Goal: Information Seeking & Learning: Check status

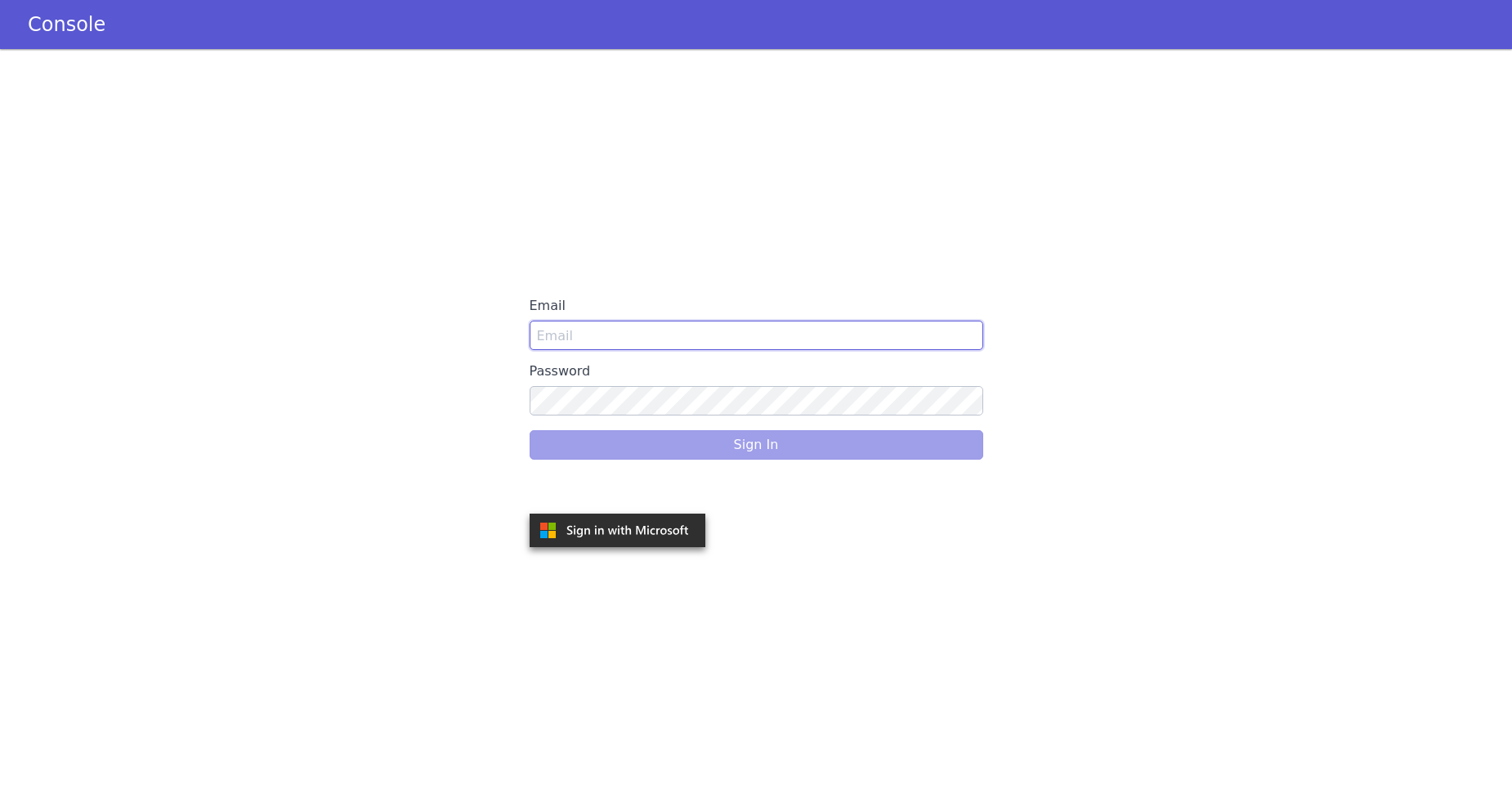
type input "[PERSON_NAME][EMAIL_ADDRESS][DOMAIN_NAME]"
click at [614, 438] on div "Sign In" at bounding box center [756, 445] width 454 height 46
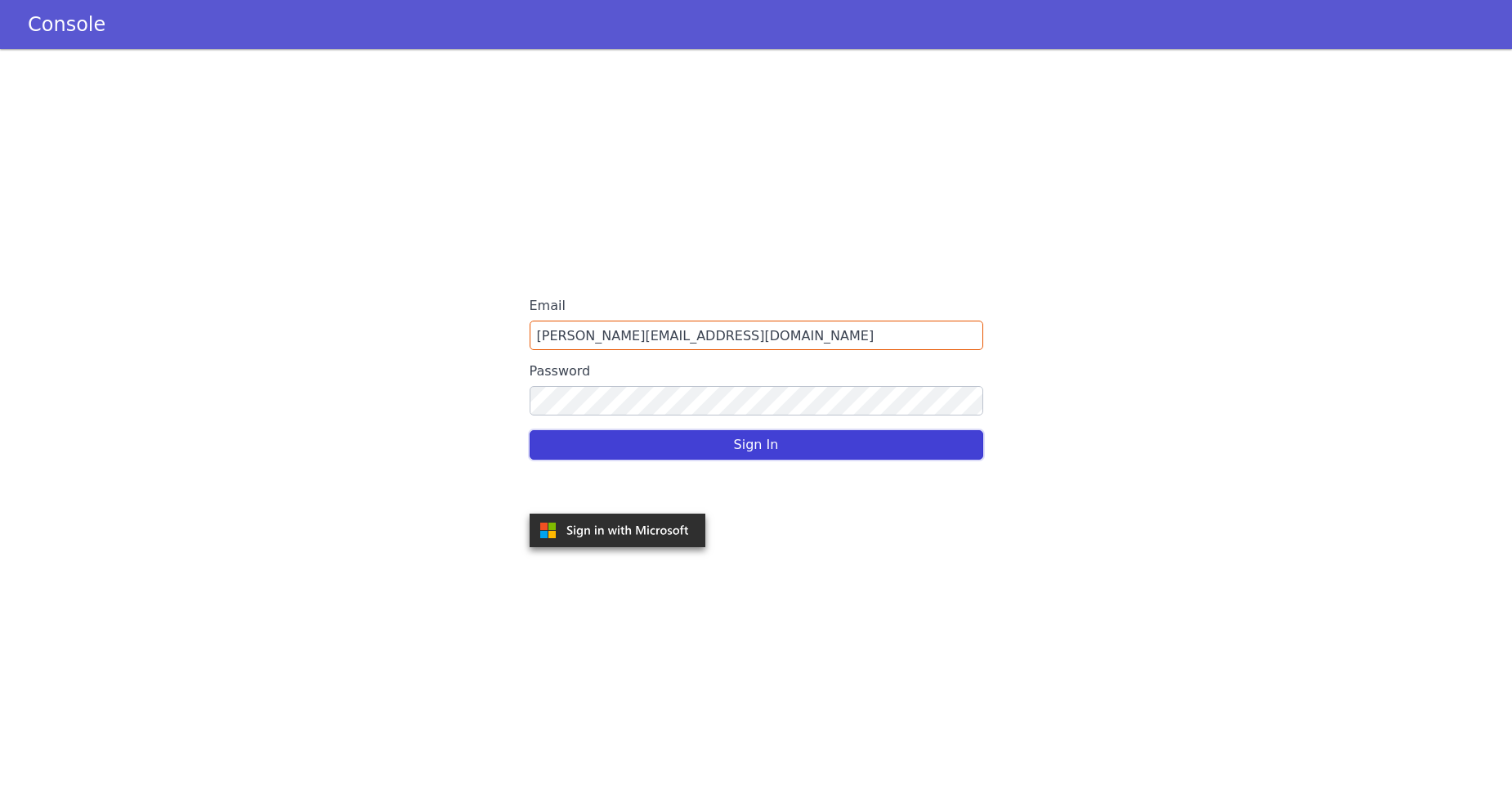
click at [746, 443] on button "Sign In" at bounding box center [756, 445] width 454 height 30
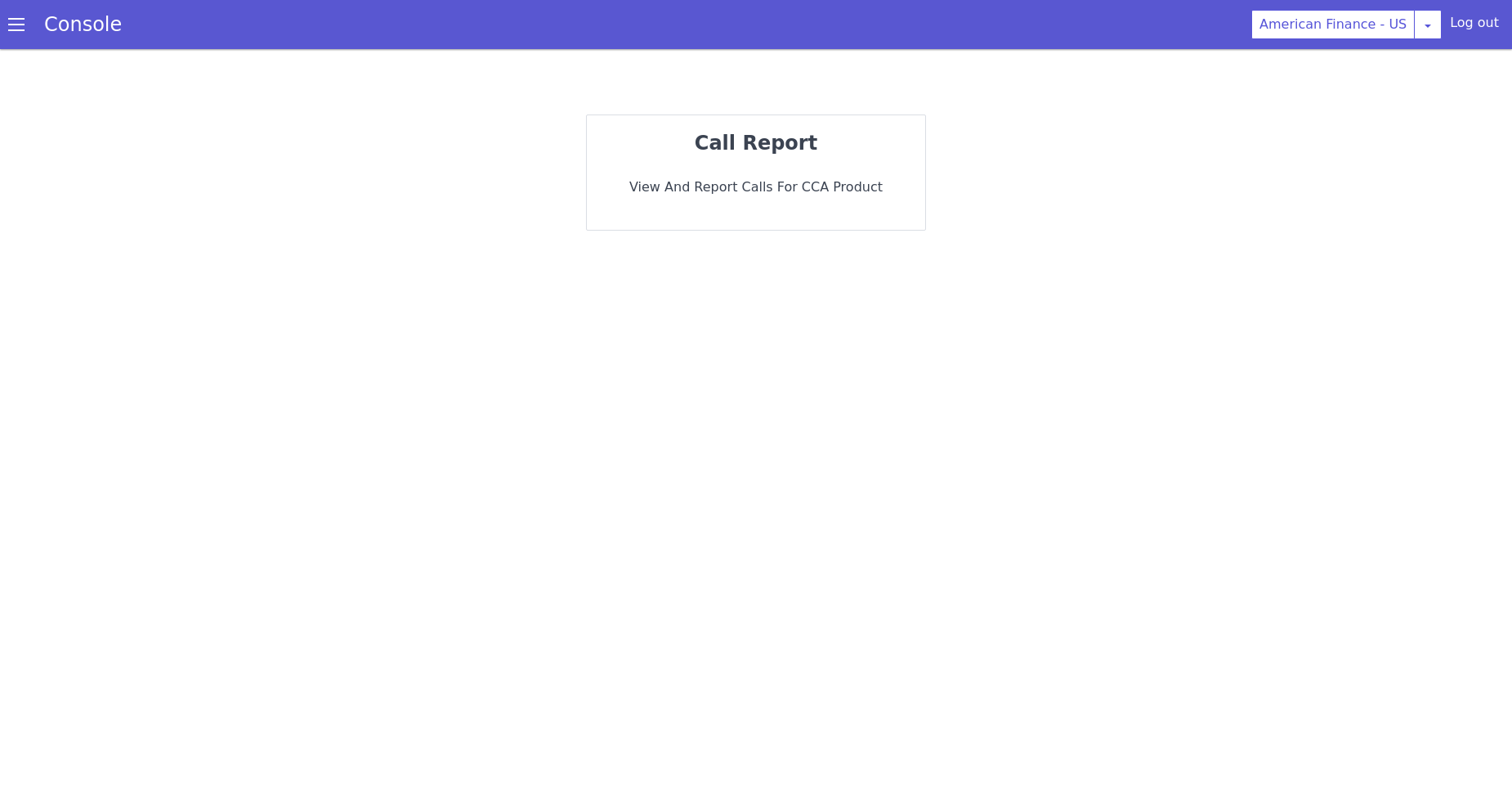
click at [8, 31] on span at bounding box center [17, 25] width 17 height 17
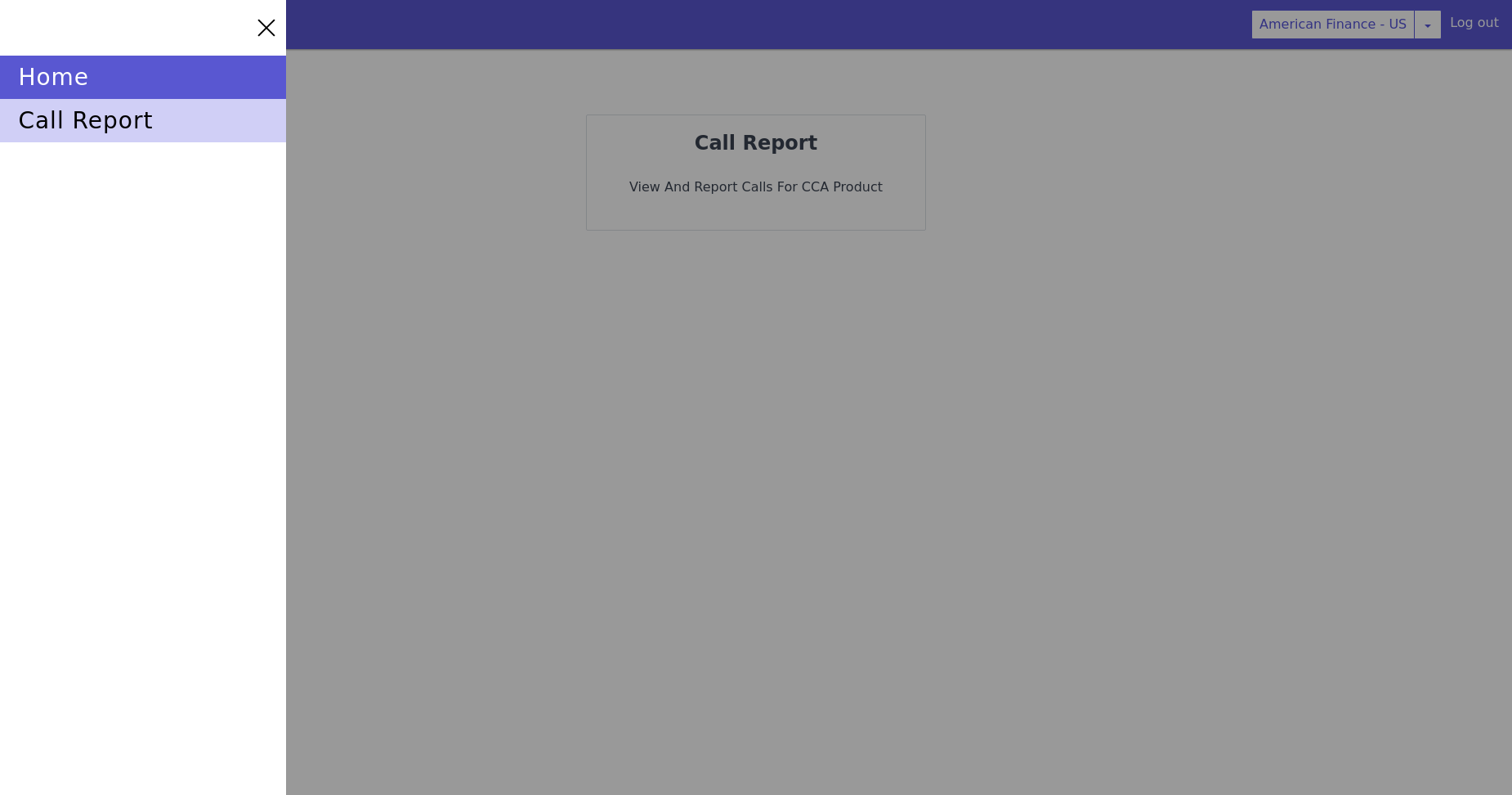
click at [49, 120] on div "call report" at bounding box center [143, 121] width 286 height 43
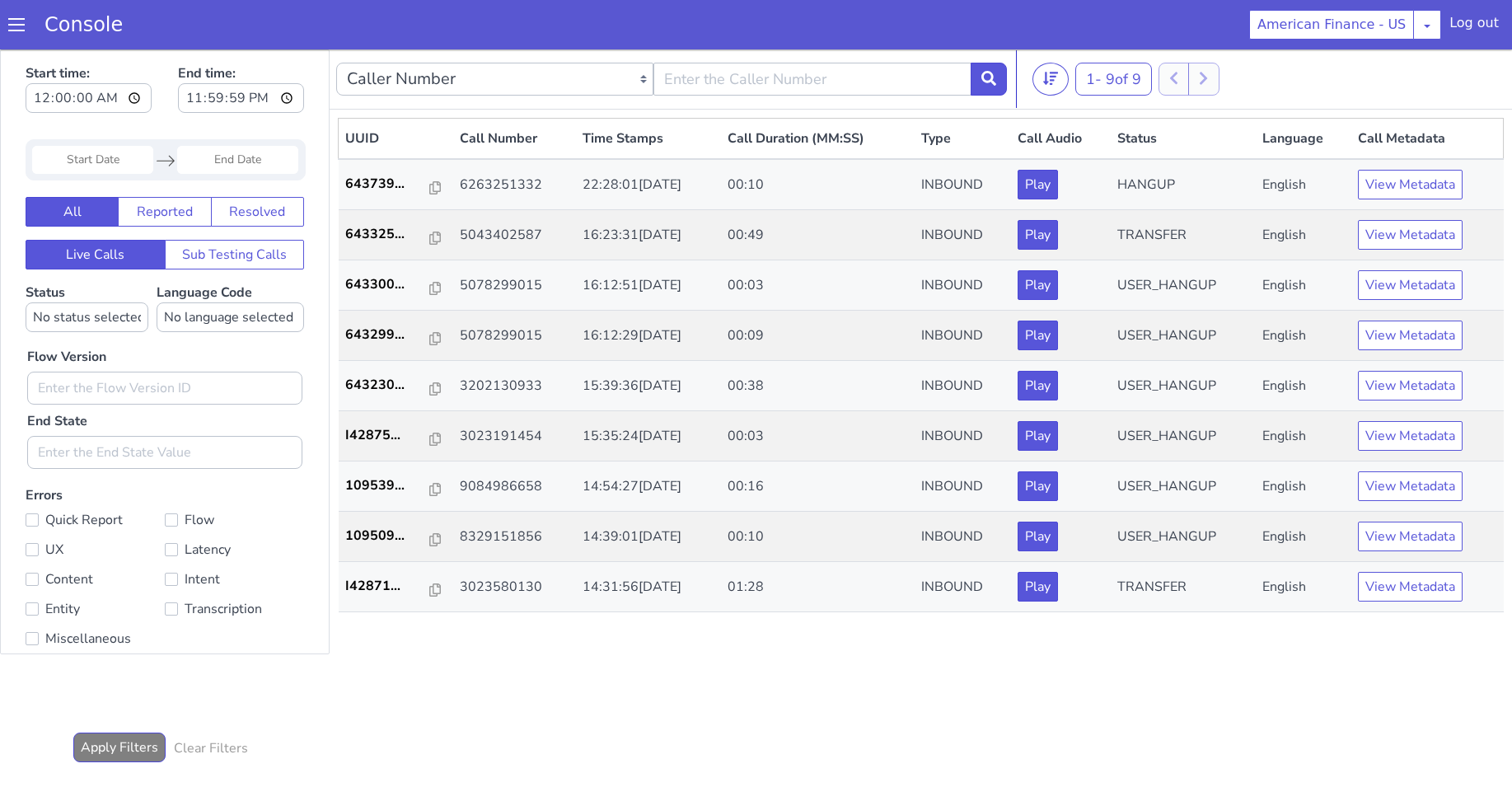
click at [123, 168] on input "Start Date" at bounding box center [92, 160] width 121 height 28
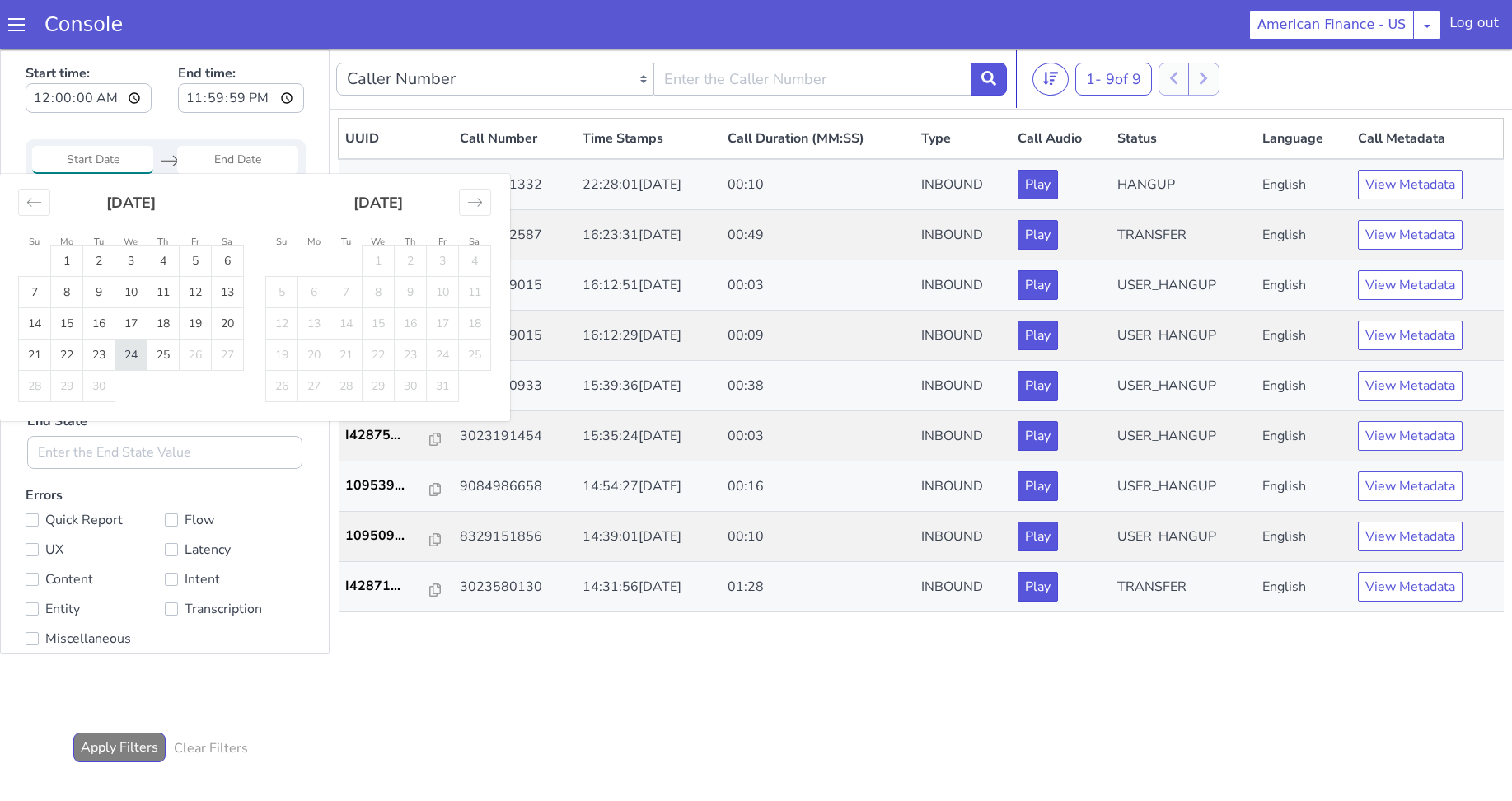
click at [129, 352] on td "24" at bounding box center [132, 355] width 32 height 31
type input "24 Sep 2025"
click at [137, 352] on td "24" at bounding box center [132, 355] width 32 height 31
type input "24 Sep 2025"
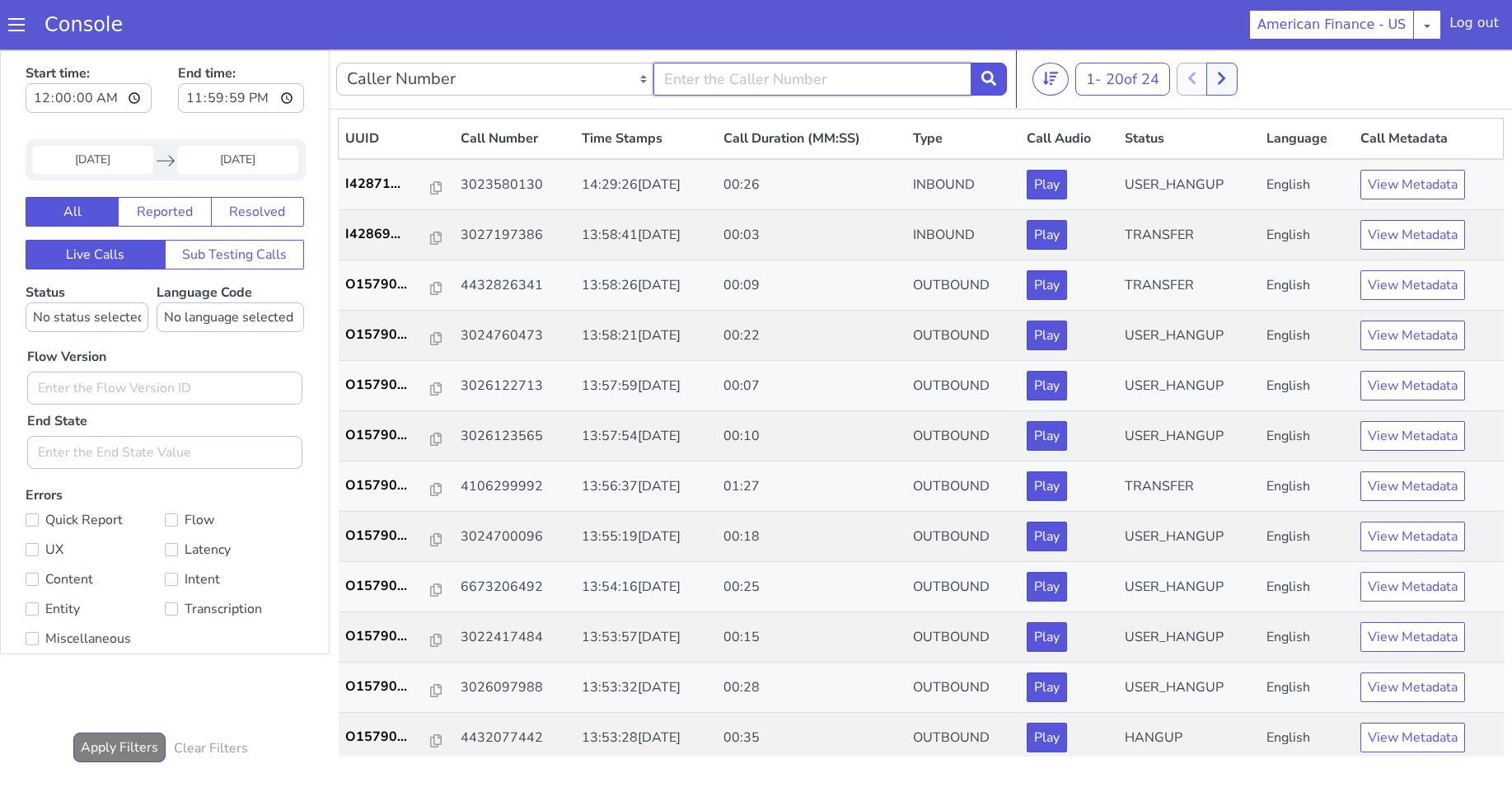
click at [752, 83] on input "text" at bounding box center [812, 79] width 317 height 33
paste input "6263251332"
type input "6263251332"
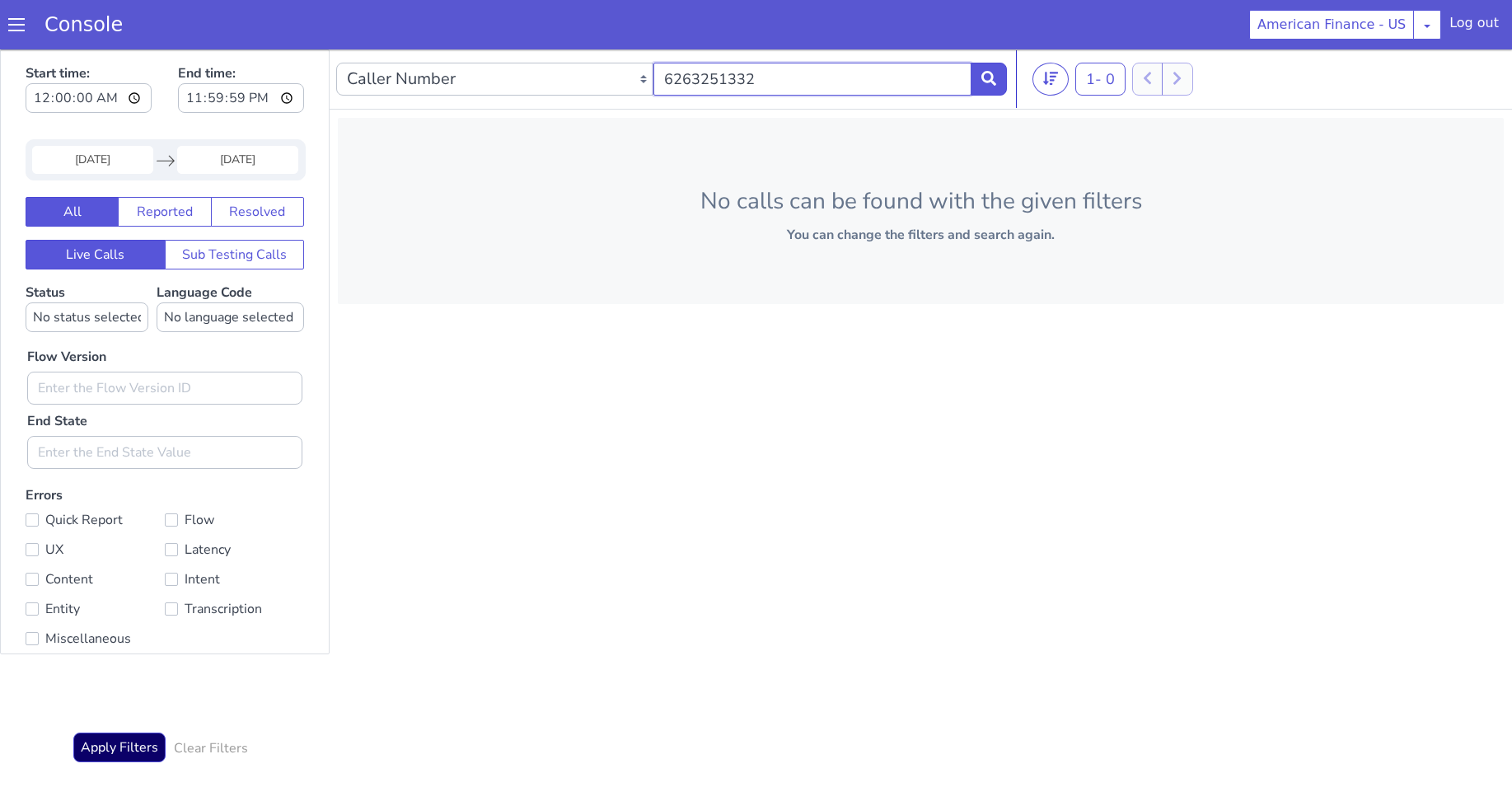
click at [757, 83] on input "6263251332" at bounding box center [812, 79] width 317 height 33
click at [662, 87] on input "6263251332" at bounding box center [812, 79] width 317 height 33
click at [768, 78] on input "6263251332" at bounding box center [812, 79] width 317 height 33
drag, startPoint x: 829, startPoint y: 79, endPoint x: 446, endPoint y: 69, distance: 383.1
click at [446, 69] on div "Caller Number Call UUID Custom Parameter 6263251332" at bounding box center [671, 79] width 671 height 46
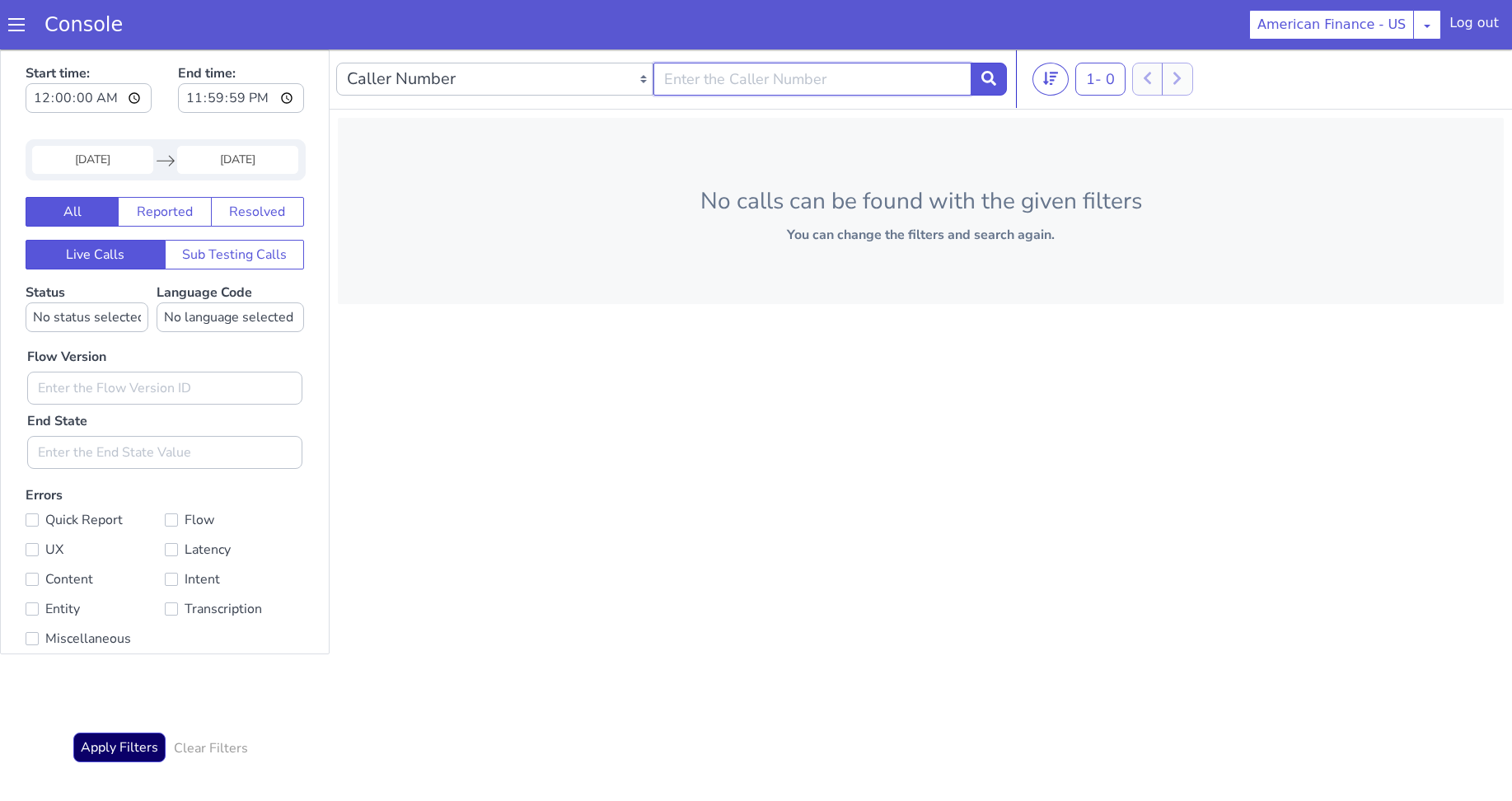
paste input "5043402587"
type input "5043402587"
click at [990, 79] on icon at bounding box center [989, 78] width 15 height 15
click at [1000, 76] on button at bounding box center [989, 79] width 37 height 33
drag, startPoint x: 792, startPoint y: 90, endPoint x: 475, endPoint y: 82, distance: 317.1
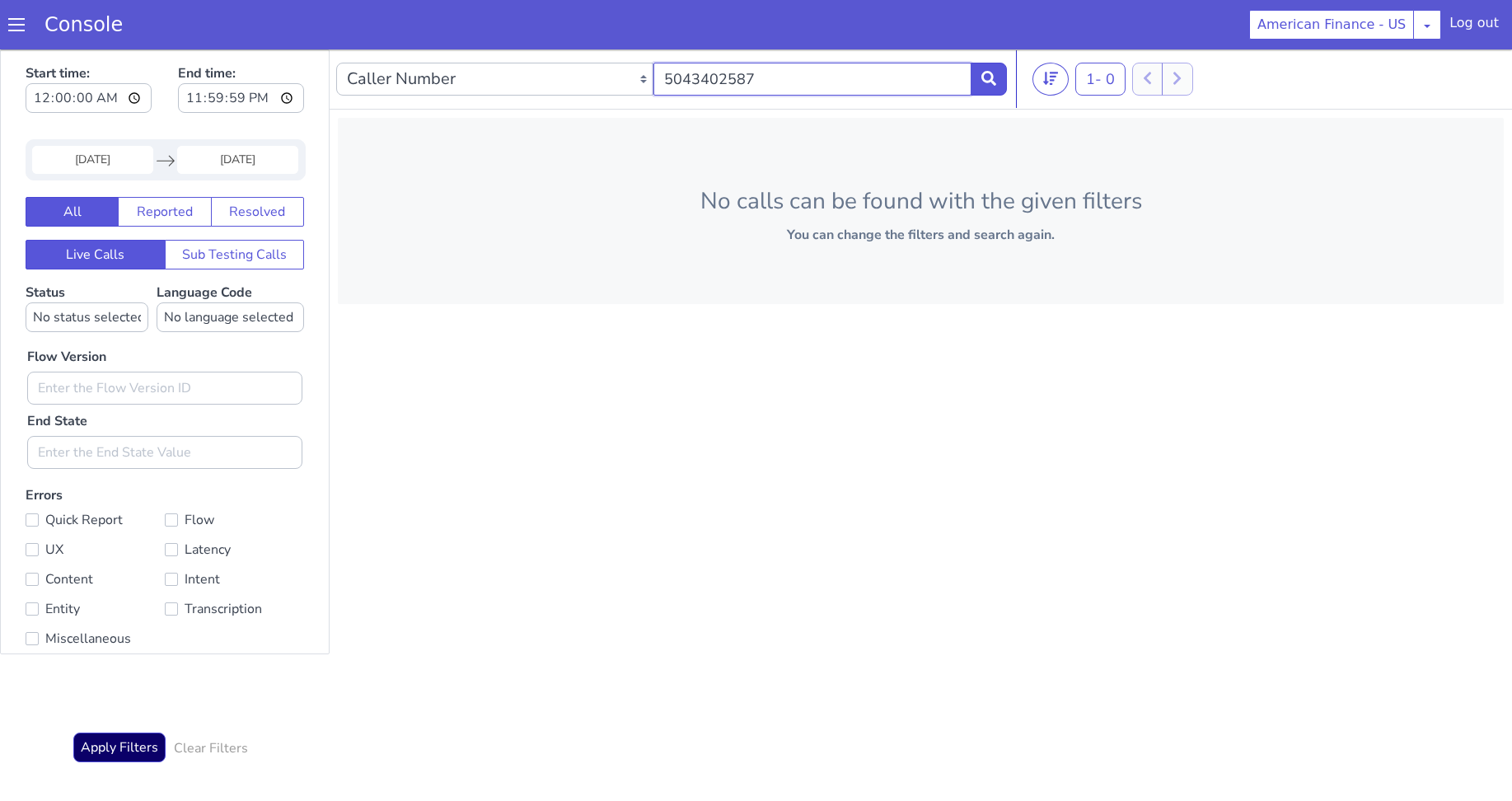
click at [475, 81] on div "Caller Number Call UUID Custom Parameter 5043402587" at bounding box center [671, 79] width 671 height 46
paste input "3023580130"
type input "3023580130"
click at [995, 80] on icon at bounding box center [989, 78] width 15 height 15
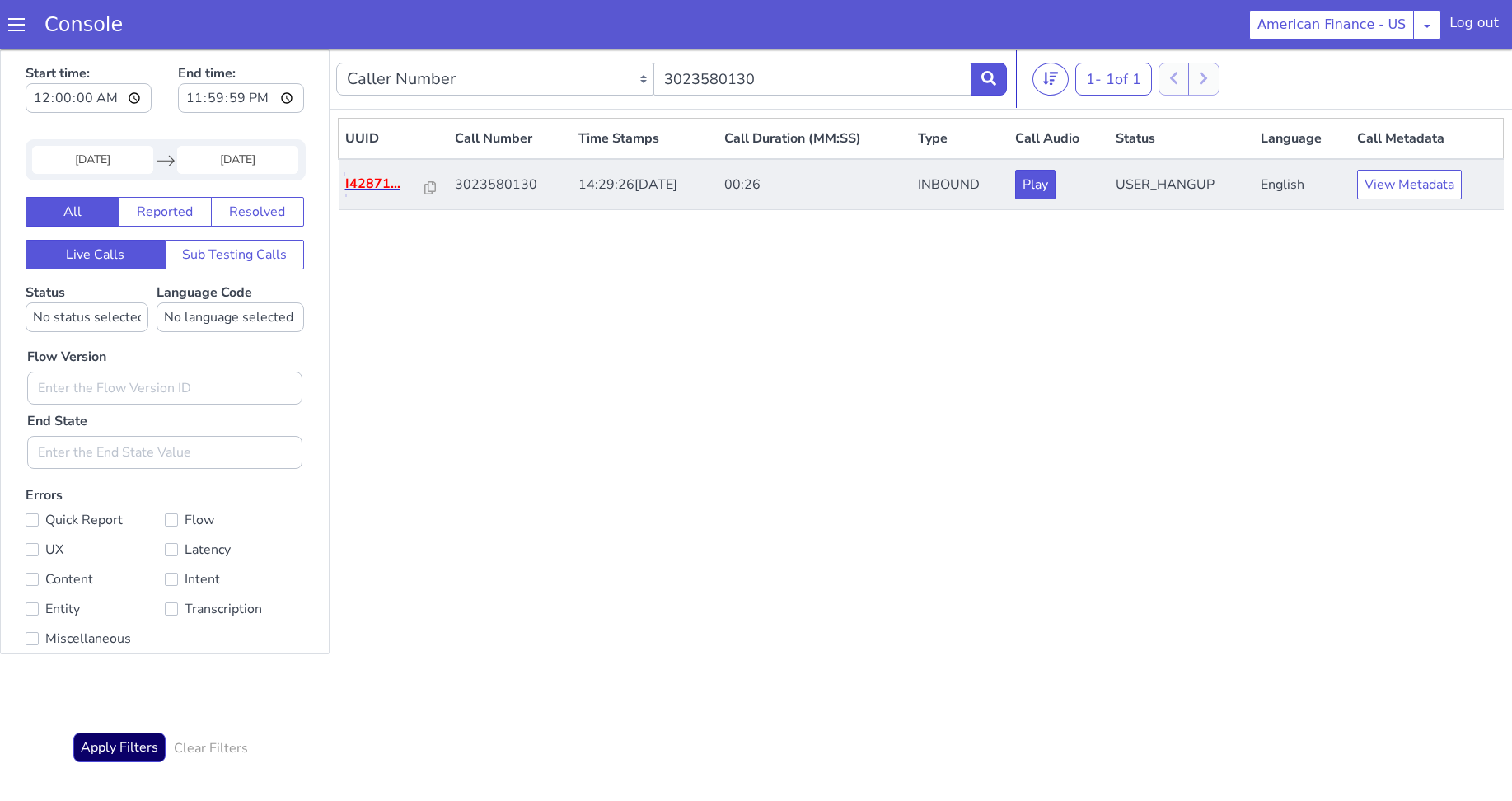
click at [383, 183] on p "I42871..." at bounding box center [385, 184] width 80 height 20
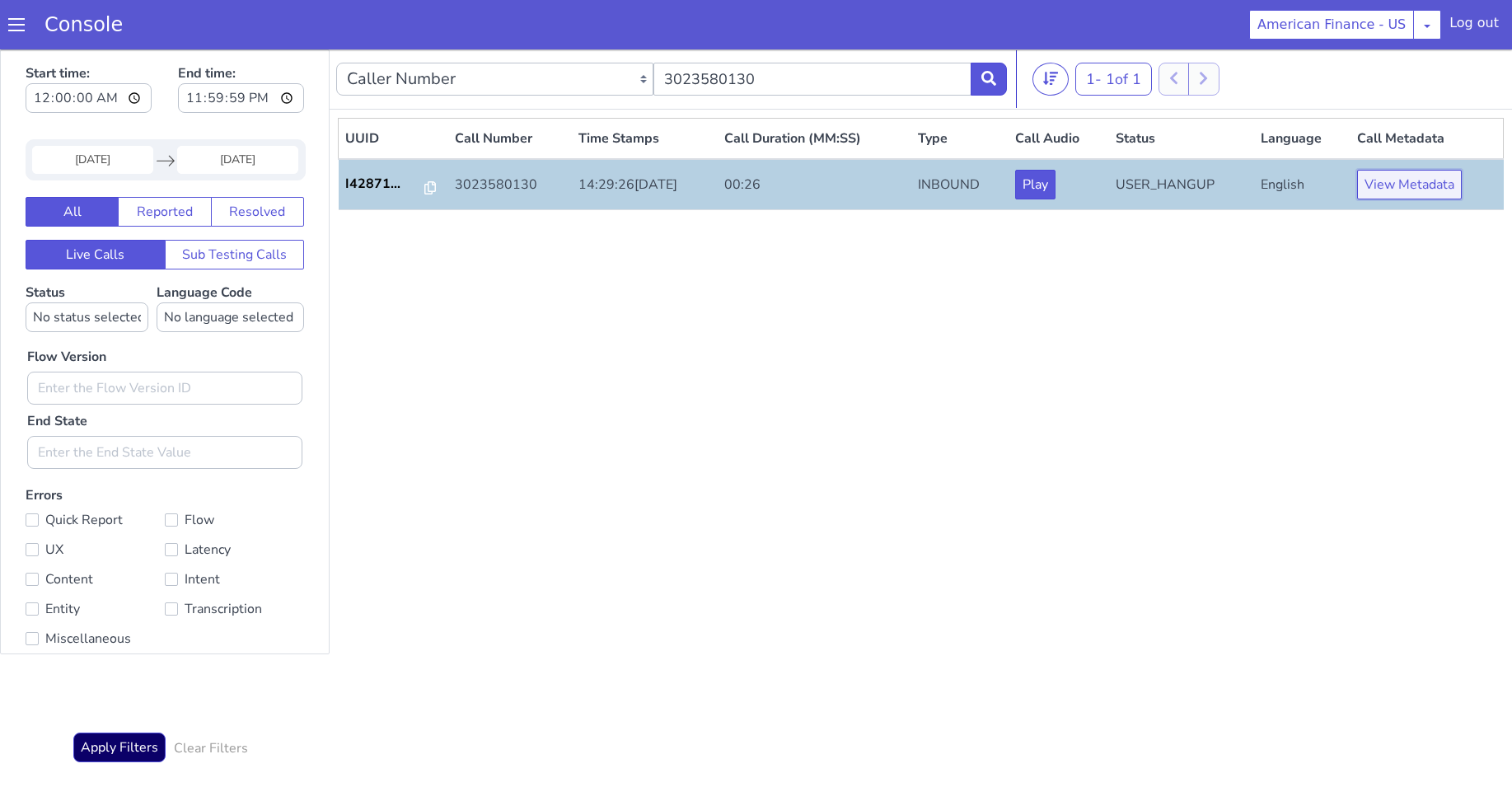
click at [1406, 186] on button "View Metadata" at bounding box center [1409, 184] width 105 height 30
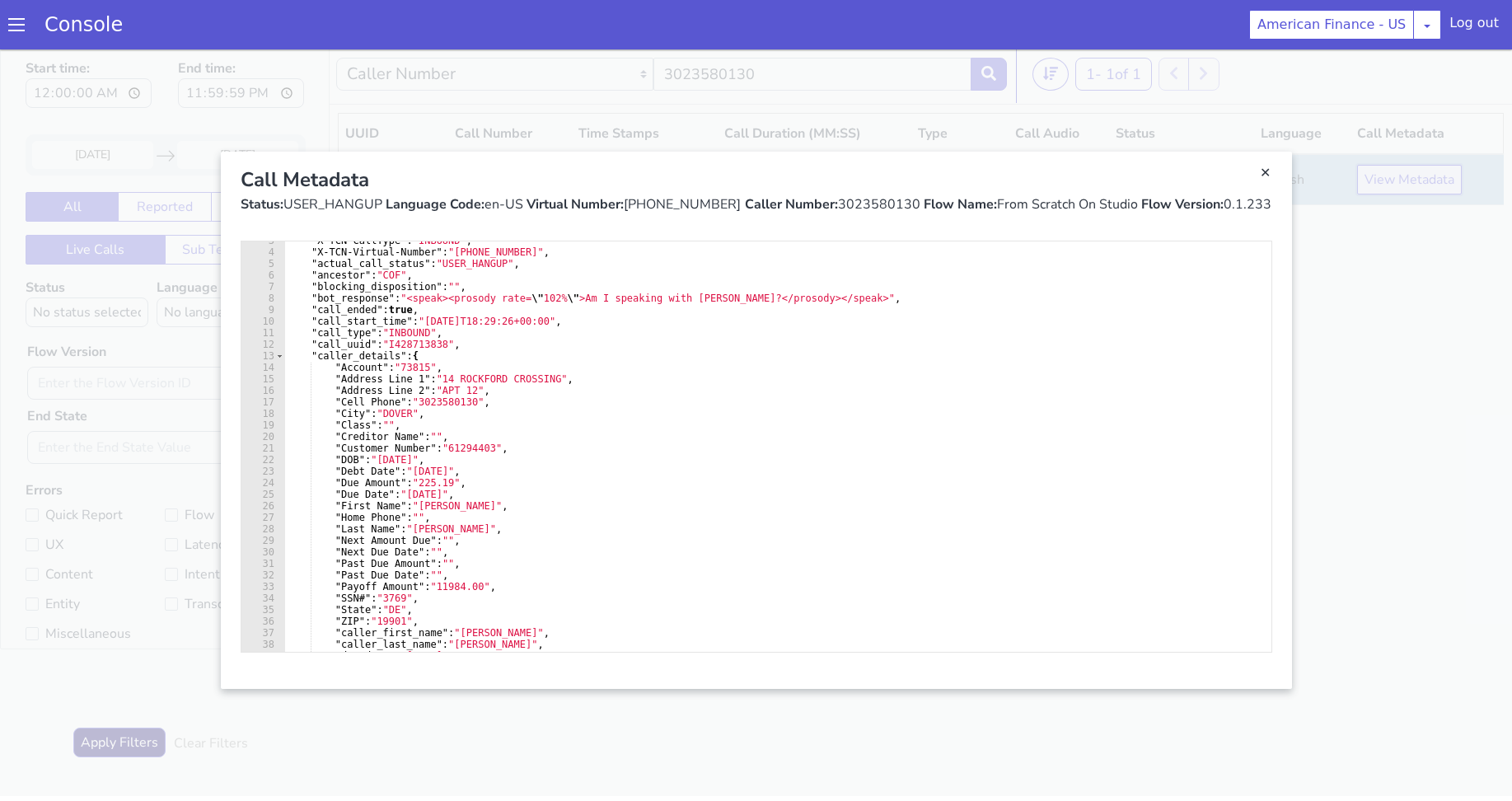
scroll to position [30, 0]
click at [1273, 170] on link "Close" at bounding box center [1266, 173] width 17 height 17
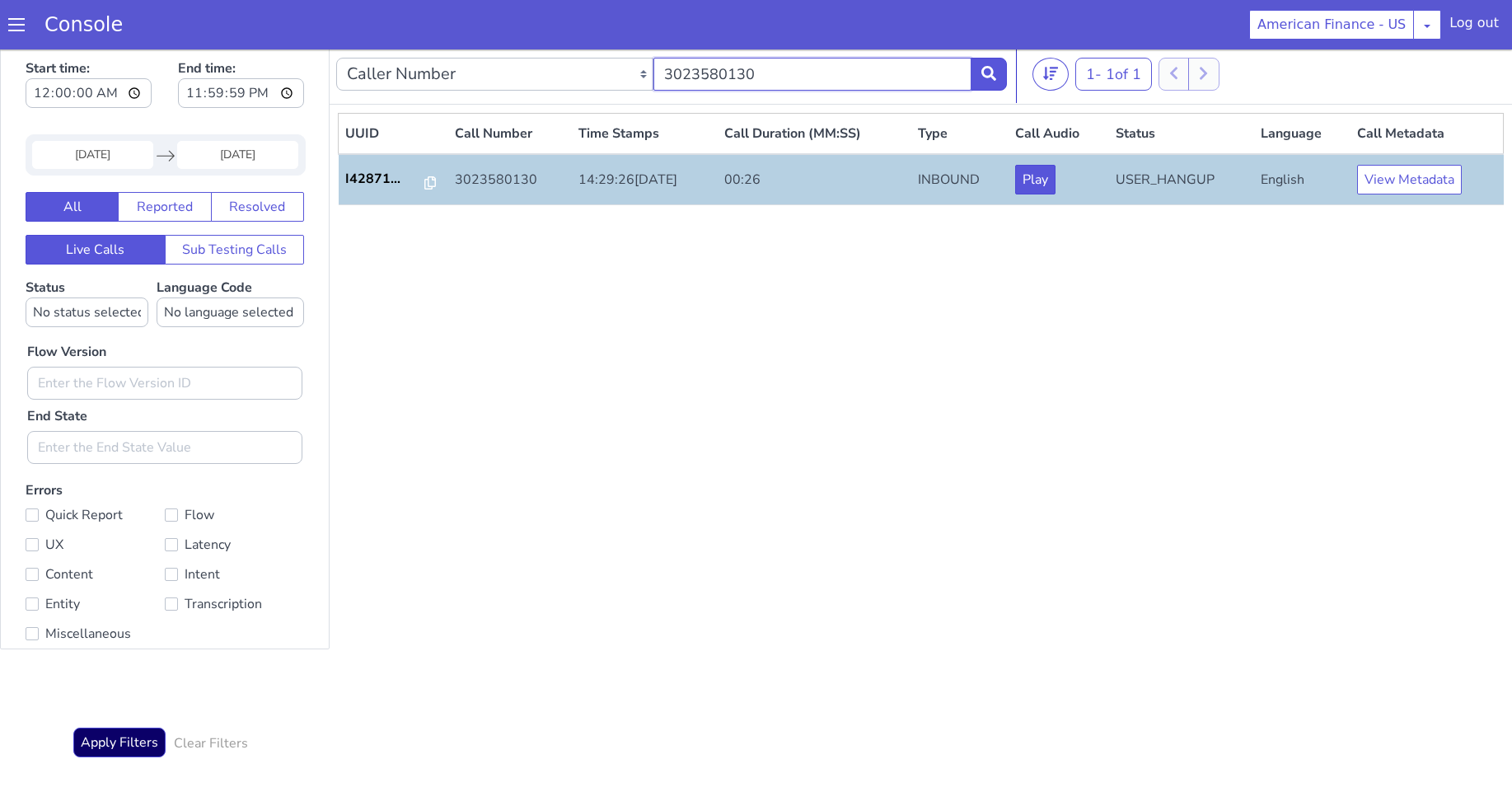
drag, startPoint x: 822, startPoint y: 76, endPoint x: 490, endPoint y: 61, distance: 332.3
click at [490, 61] on div "Caller Number Call UUID Custom Parameter 3023580130" at bounding box center [671, 73] width 671 height 46
paste input "7197386"
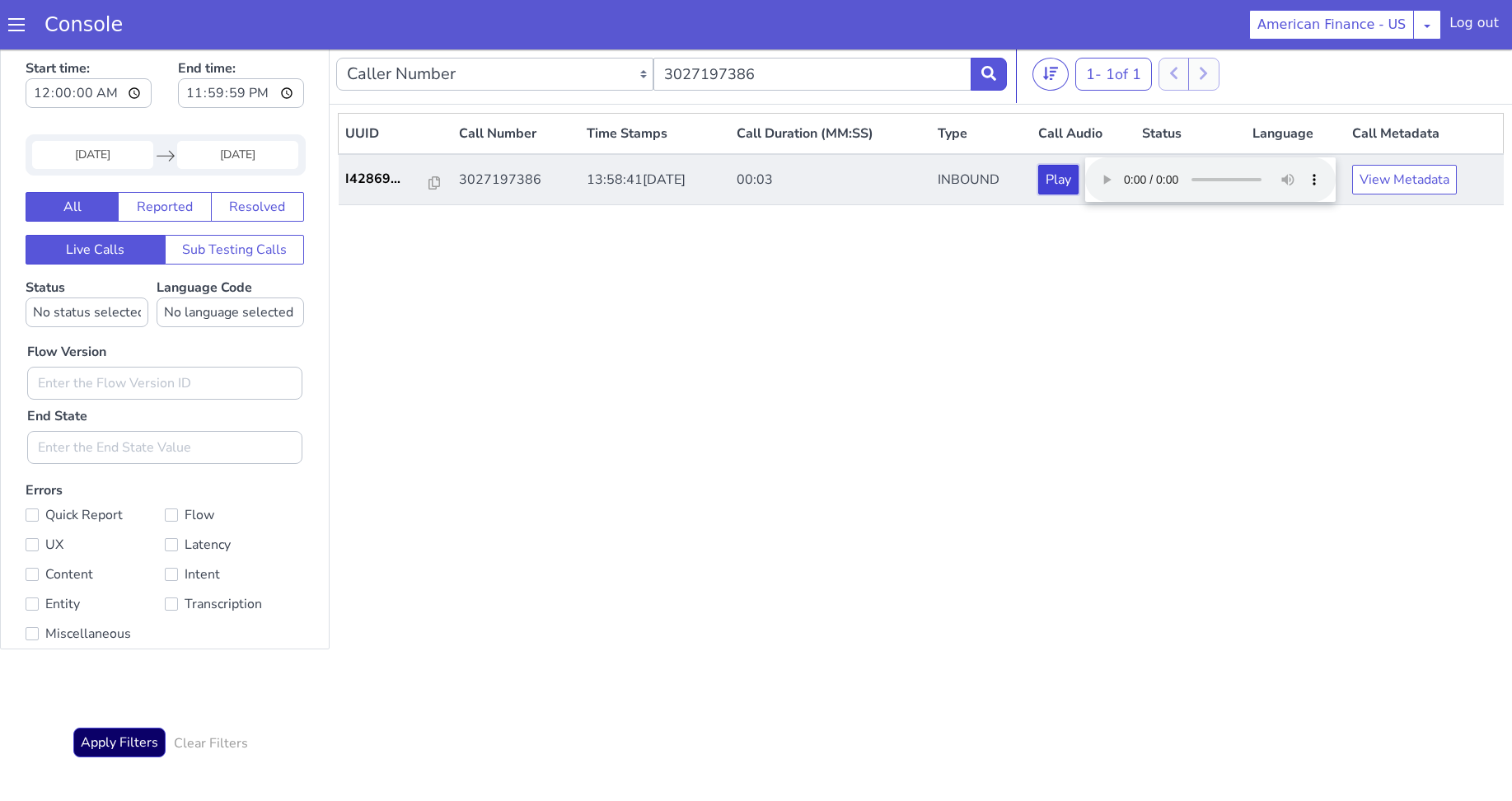
click at [1079, 182] on button "Play" at bounding box center [1058, 180] width 40 height 30
click at [1079, 168] on button "Play" at bounding box center [1058, 180] width 40 height 30
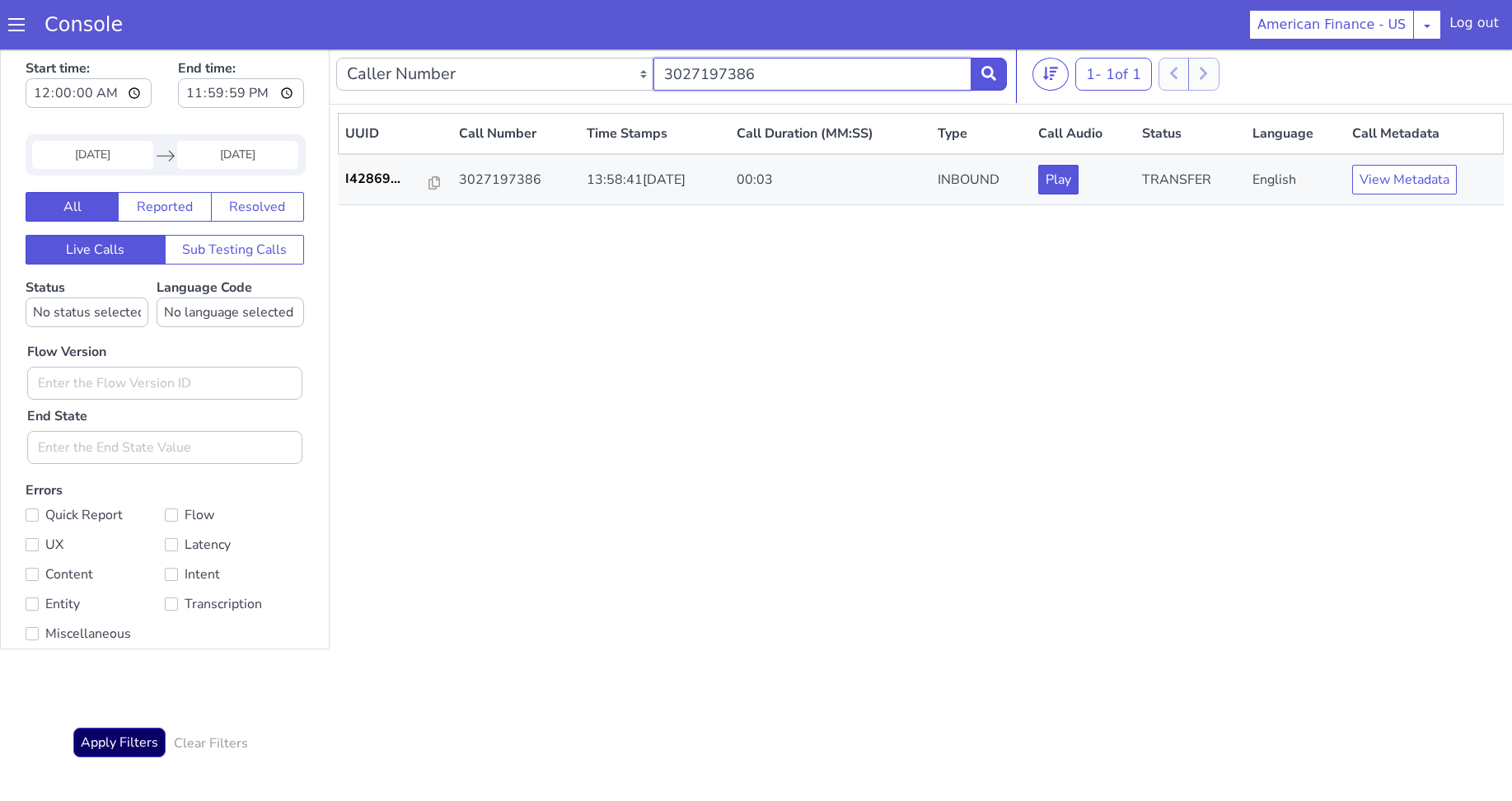
drag, startPoint x: 789, startPoint y: 74, endPoint x: 420, endPoint y: 72, distance: 369.0
click at [420, 71] on div "Caller Number Call UUID Custom Parameter 3027197386" at bounding box center [671, 73] width 671 height 46
paste input "4432826341"
type input "4432826341"
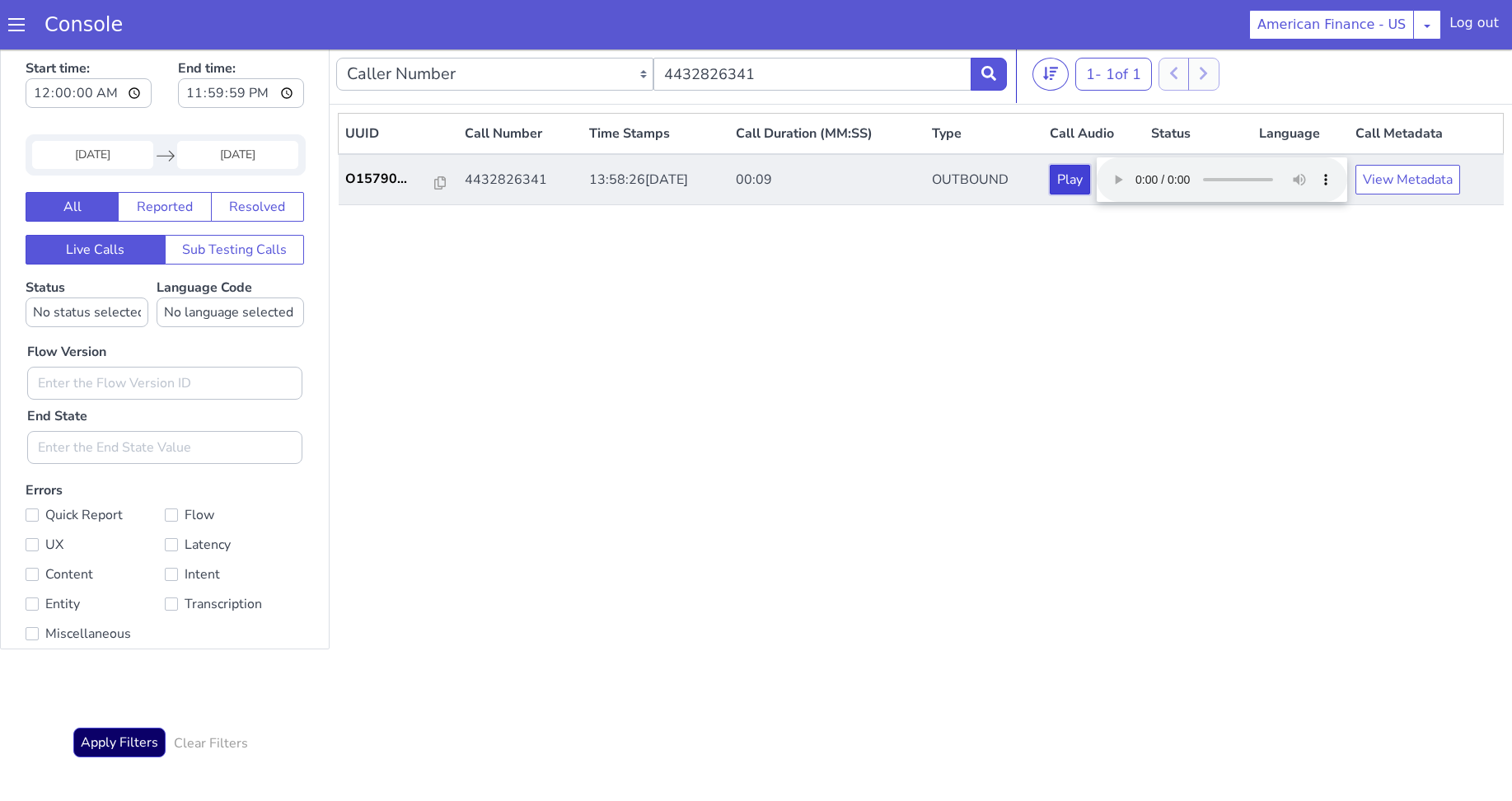
click at [1087, 183] on button "Play" at bounding box center [1070, 180] width 40 height 30
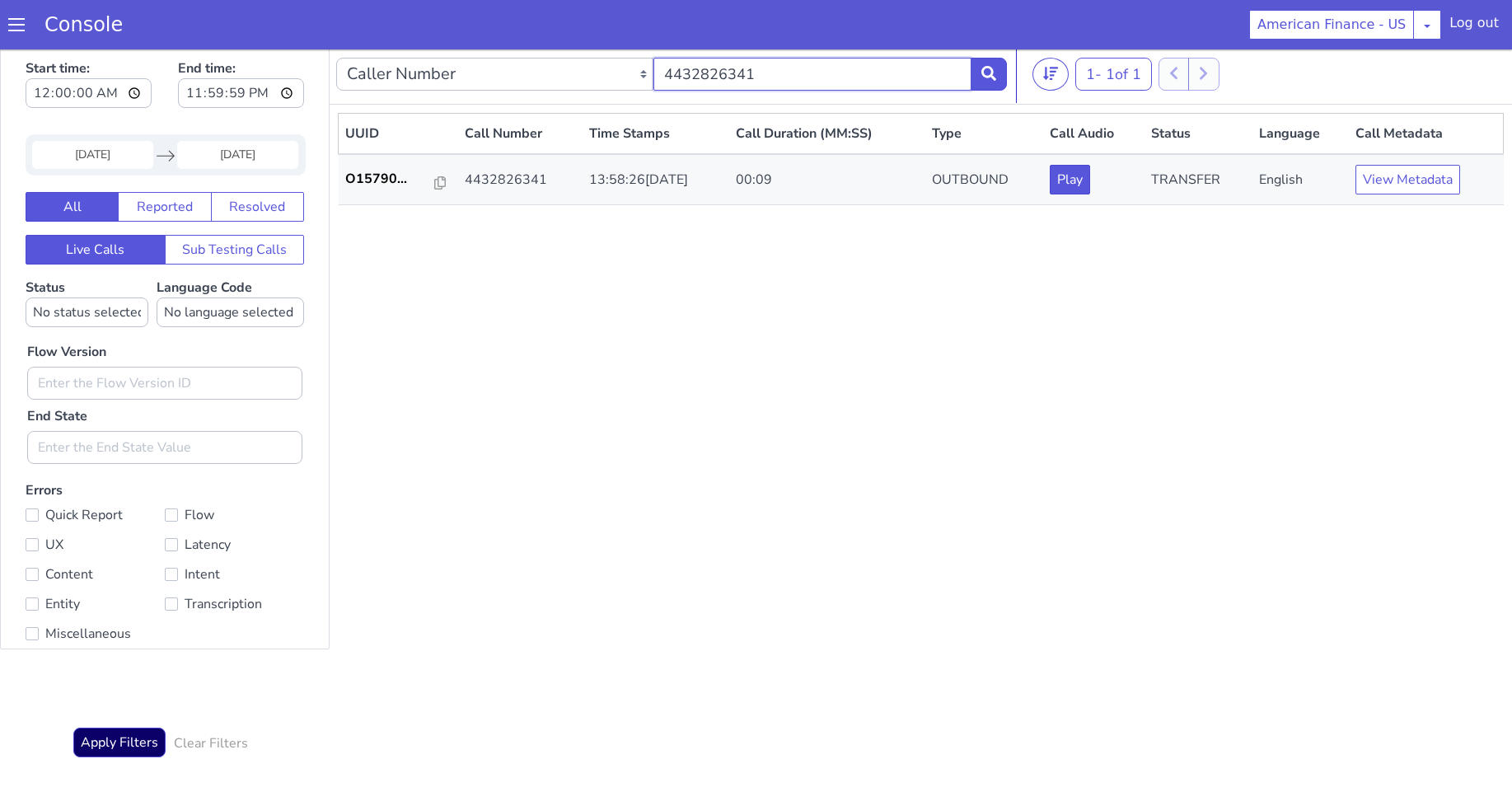
drag, startPoint x: 780, startPoint y: 69, endPoint x: 419, endPoint y: 50, distance: 361.5
click at [393, 48] on nav "Caller Number Call UUID Custom Parameter 4432826341 1 - 1 of 1 20 50 100" at bounding box center [921, 74] width 1182 height 60
paste input "4106299992"
type input "4106299992"
drag, startPoint x: 812, startPoint y: 80, endPoint x: 461, endPoint y: 51, distance: 352.2
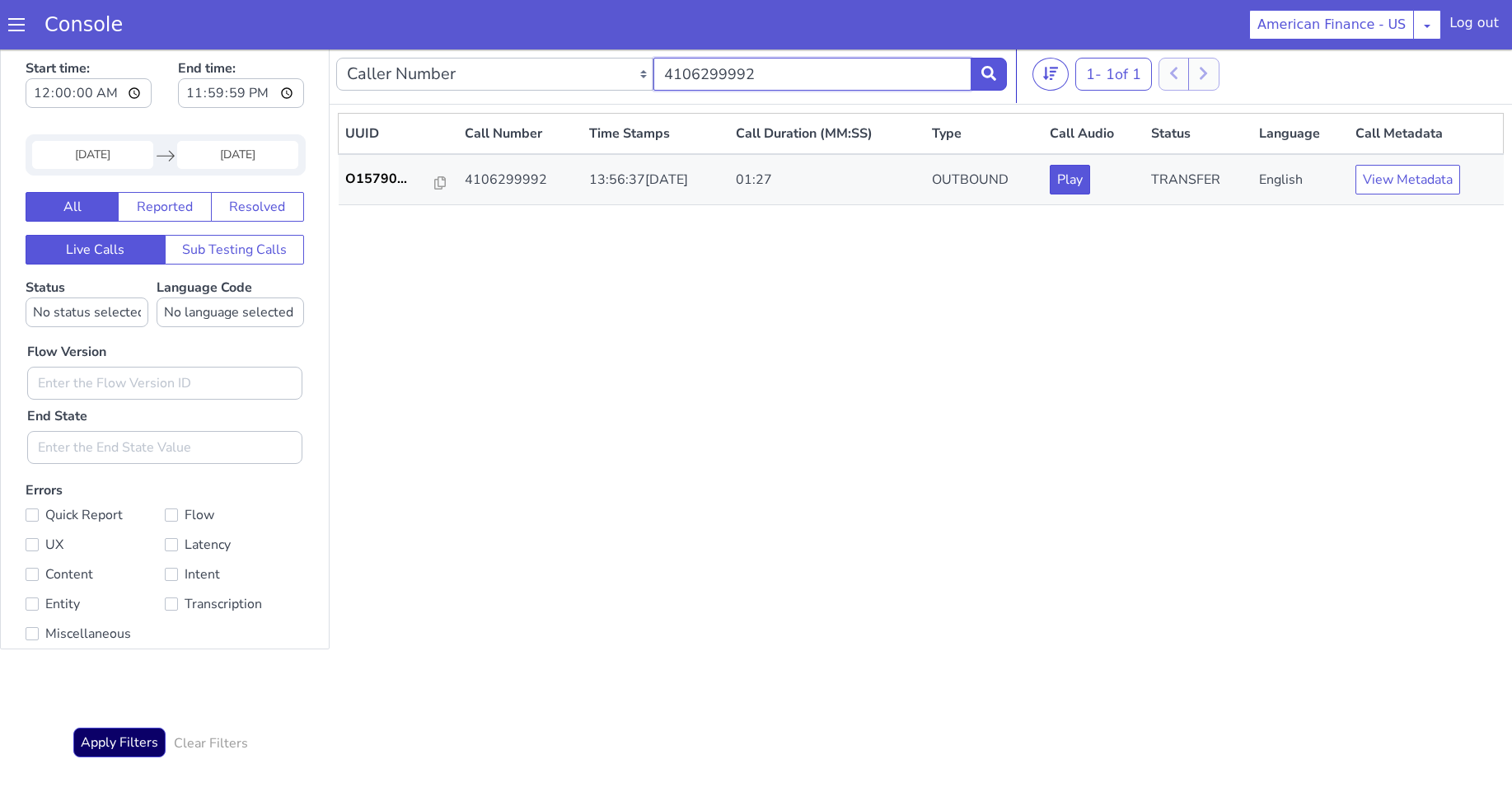
click at [461, 51] on div "Caller Number Call UUID Custom Parameter 4106299992" at bounding box center [671, 73] width 671 height 46
paste input "4434777835"
type input "4434777835"
drag, startPoint x: 773, startPoint y: 69, endPoint x: 531, endPoint y: 40, distance: 243.7
click at [531, 44] on html "Start time: 00:00:00 End time: 23:59:59 24 Sep 2025 Navigate forward to interac…" at bounding box center [756, 420] width 1512 height 751
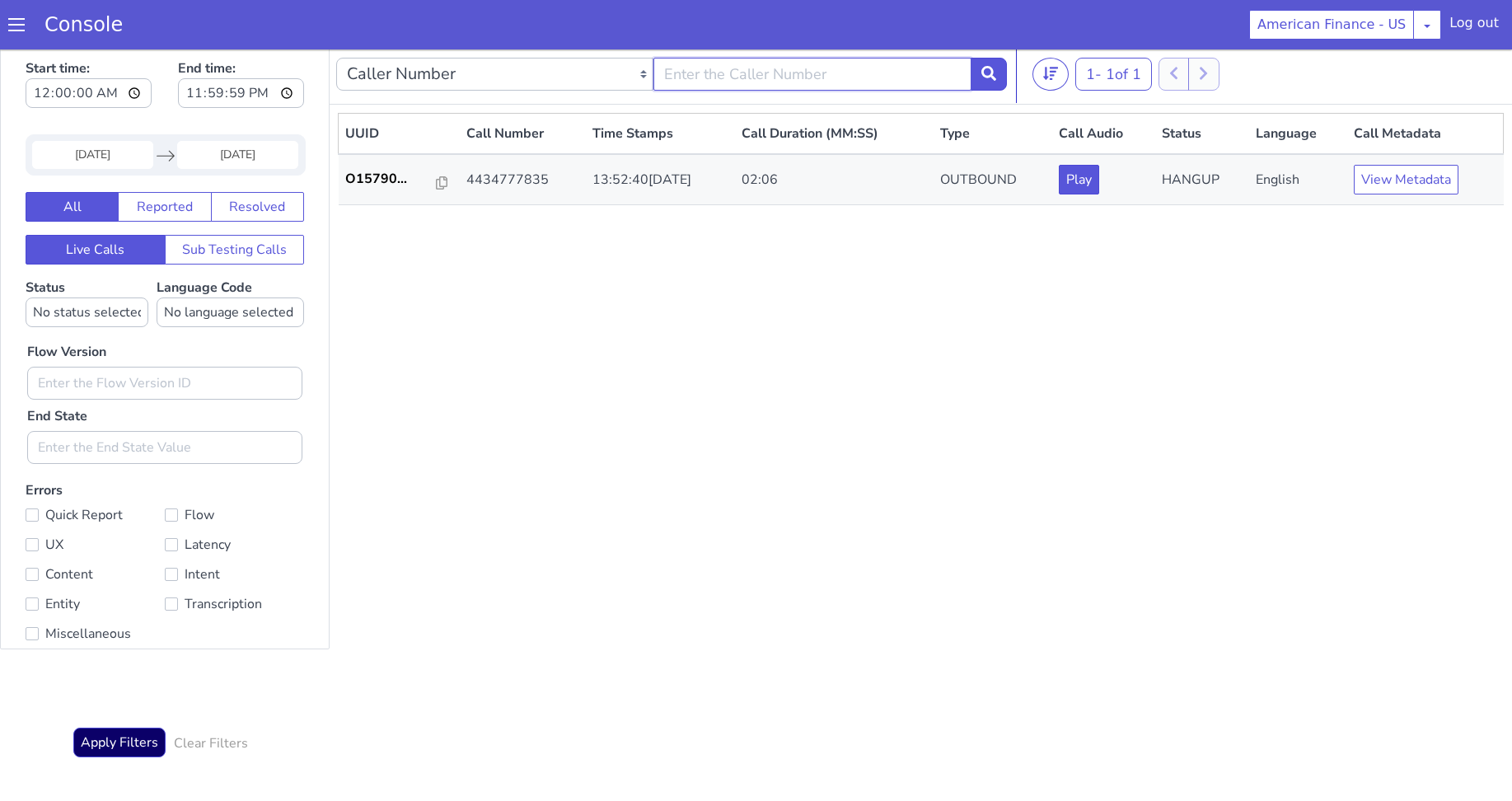
paste input "4437351536"
type input "4437351536"
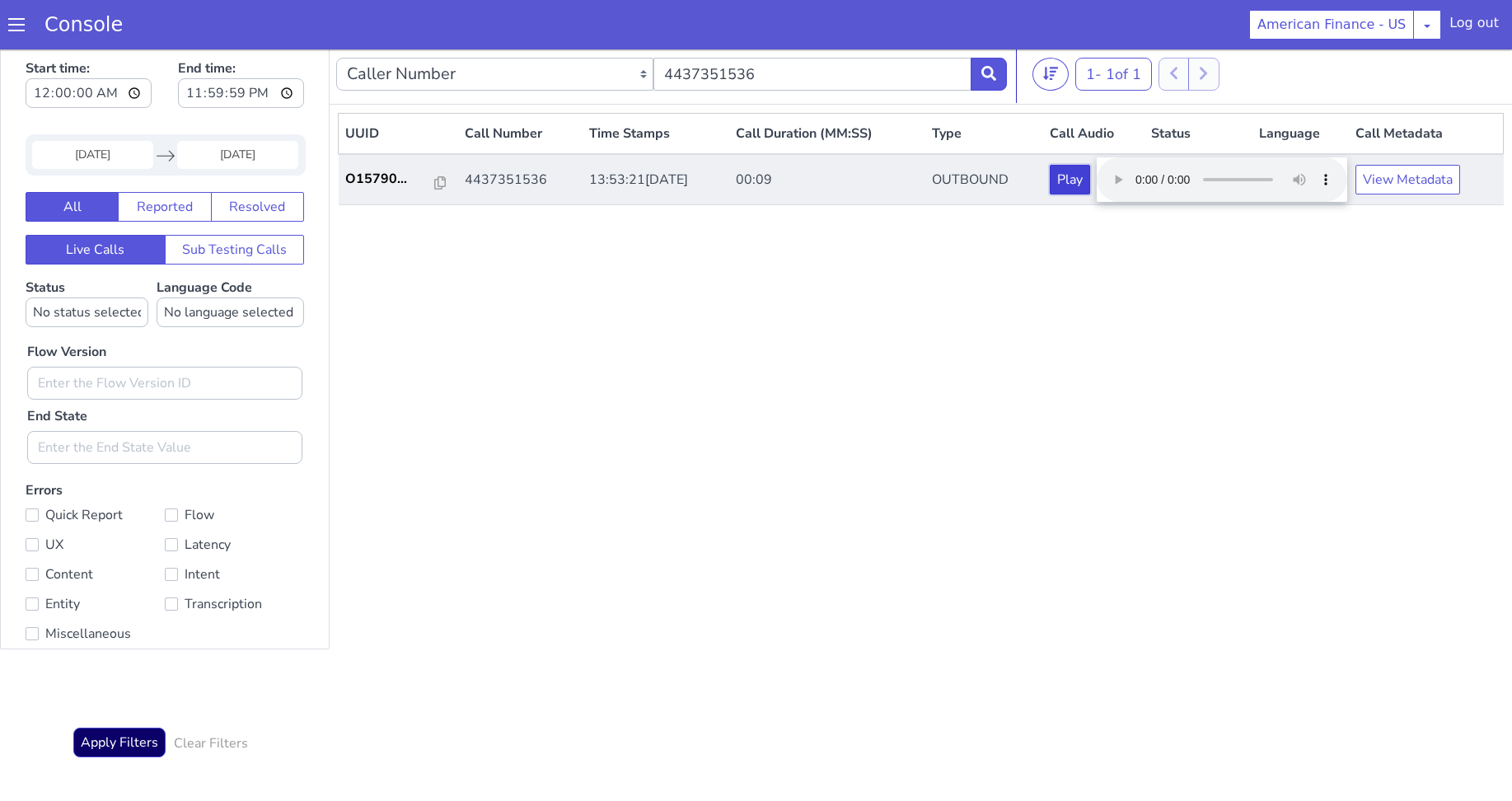
click at [1090, 184] on button "Play" at bounding box center [1070, 180] width 40 height 30
